Goal: Information Seeking & Learning: Check status

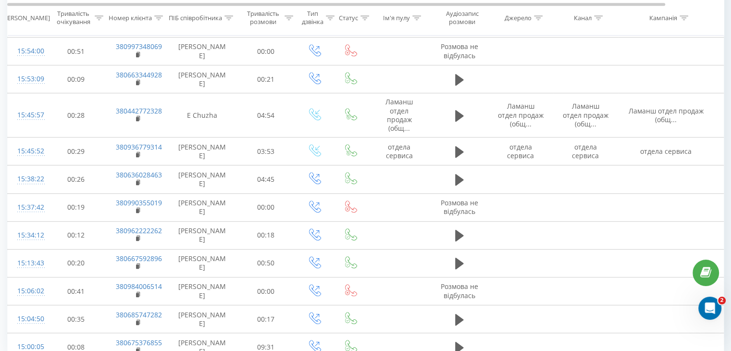
scroll to position [542, 0]
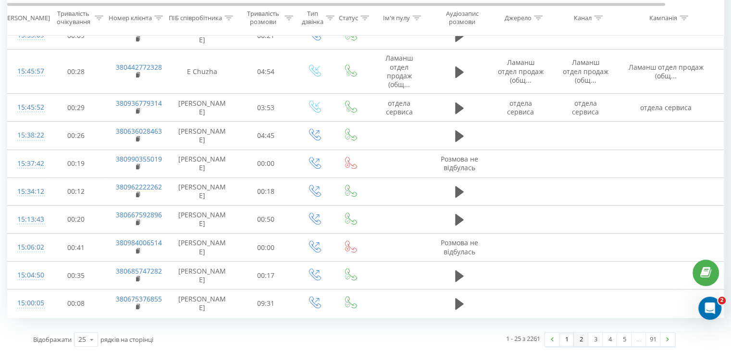
click at [579, 341] on link "2" at bounding box center [581, 339] width 14 height 13
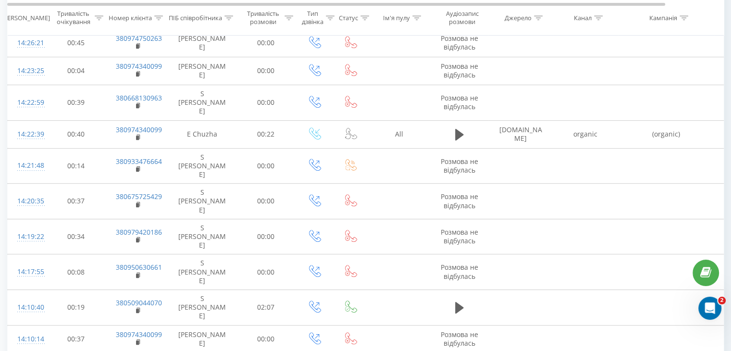
scroll to position [533, 0]
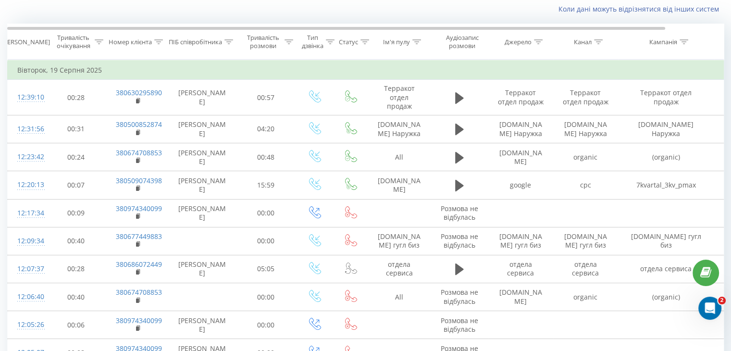
scroll to position [63, 0]
click at [687, 41] on icon at bounding box center [684, 42] width 9 height 5
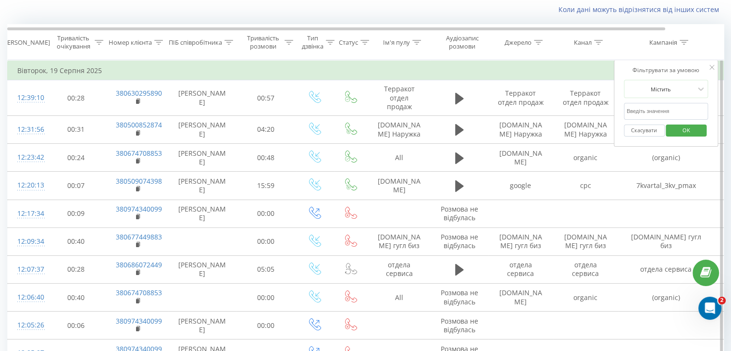
click at [654, 106] on input "text" at bounding box center [666, 111] width 85 height 17
type input "Stanf"
click at [679, 129] on span "OK" at bounding box center [686, 130] width 27 height 15
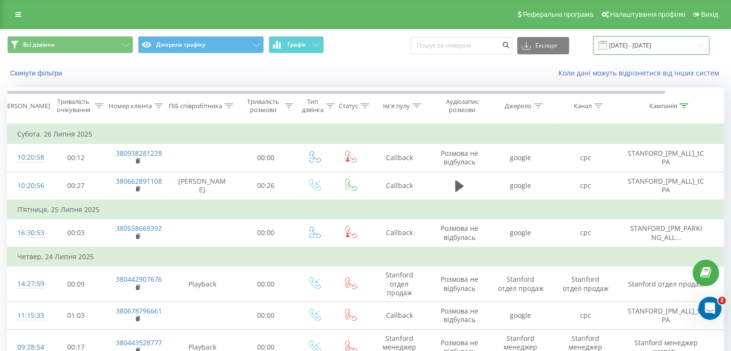
click at [666, 49] on input "[DATE] - [DATE]" at bounding box center [651, 45] width 116 height 19
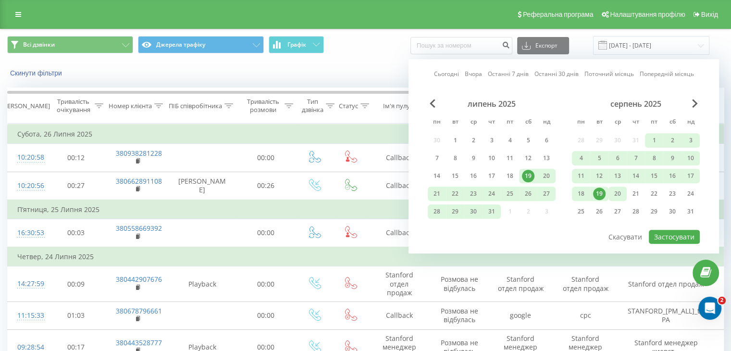
click at [614, 194] on div "20" at bounding box center [618, 194] width 13 height 13
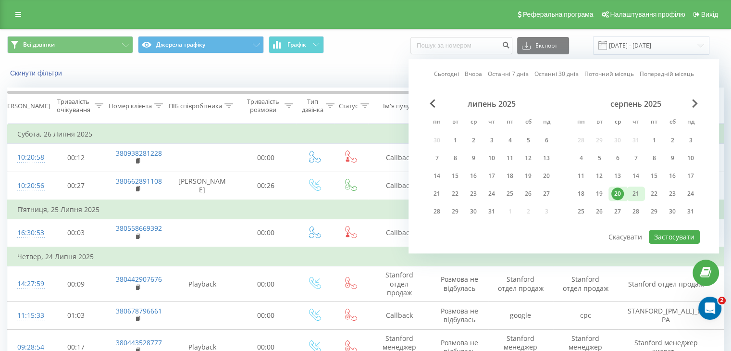
click at [636, 198] on div "21" at bounding box center [636, 194] width 13 height 13
click at [672, 241] on button "Застосувати" at bounding box center [674, 237] width 51 height 14
type input "[DATE] - [DATE]"
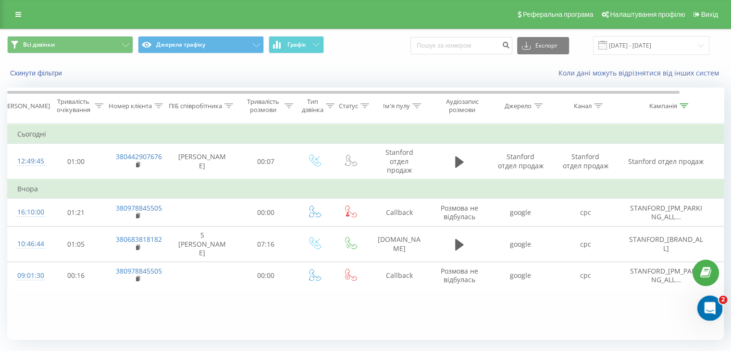
click at [705, 317] on div "Відкрити програму для спілкування Intercom" at bounding box center [709, 307] width 32 height 32
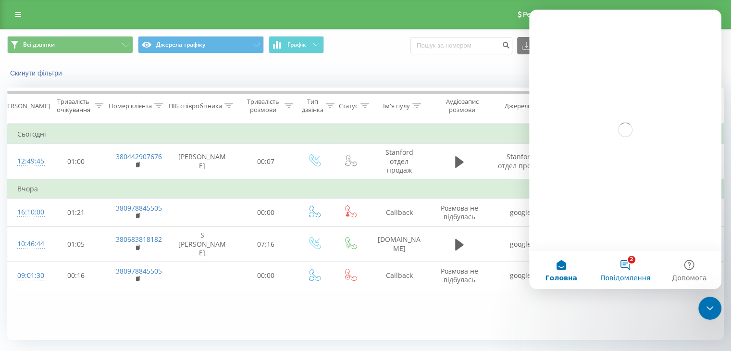
click at [631, 264] on button "2 Повідомлення" at bounding box center [625, 270] width 64 height 38
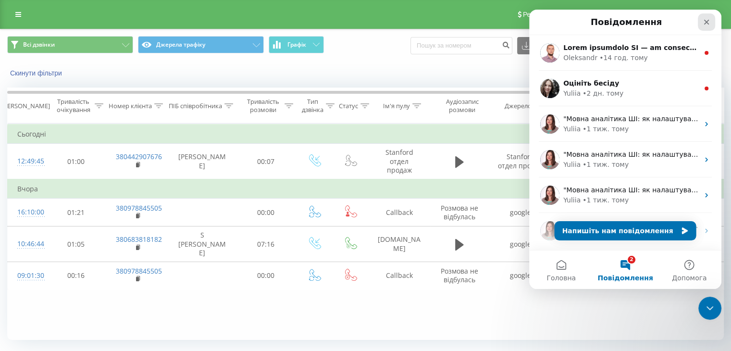
click at [701, 22] on div "Закрити" at bounding box center [706, 21] width 17 height 17
